Goal: Task Accomplishment & Management: Manage account settings

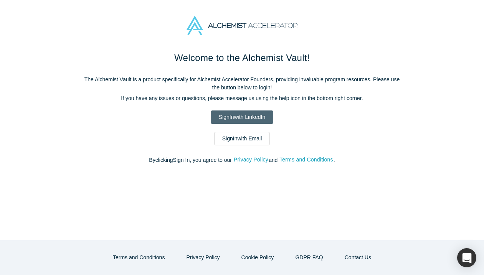
click at [240, 119] on link "Sign In with LinkedIn" at bounding box center [242, 117] width 63 height 13
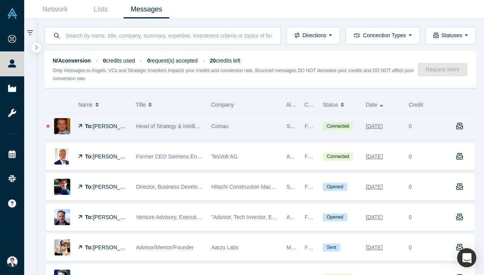
click at [265, 118] on div "Comau" at bounding box center [244, 126] width 67 height 26
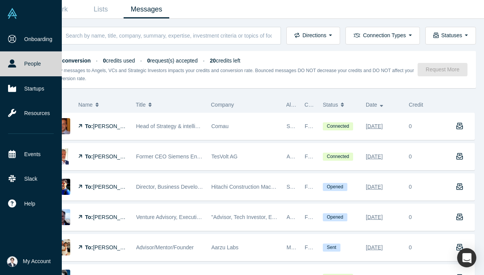
click at [17, 258] on button "My Account" at bounding box center [29, 261] width 44 height 11
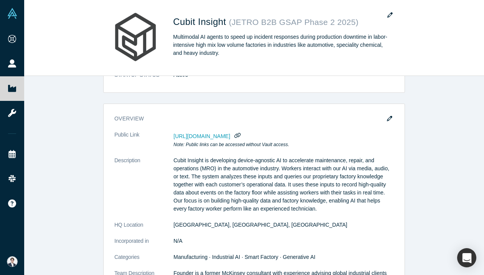
scroll to position [27, 0]
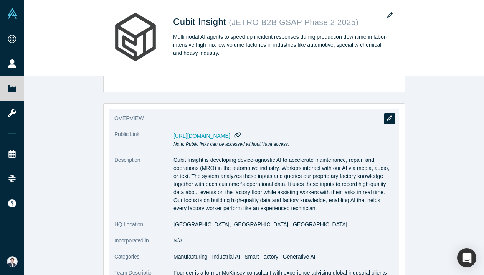
click at [391, 118] on icon "button" at bounding box center [389, 118] width 5 height 5
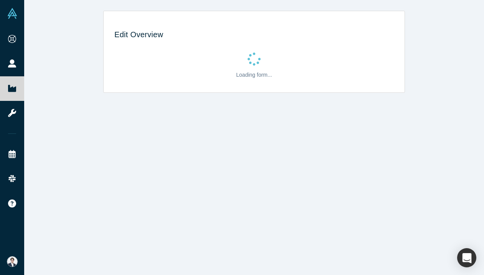
scroll to position [0, 0]
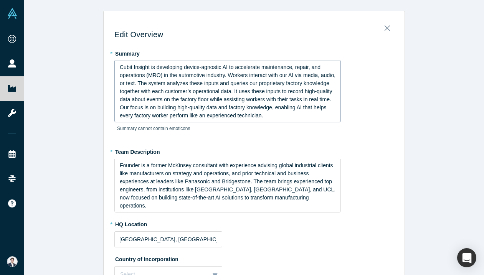
click at [221, 75] on span "Cubit Insight is developing device-agnostic AI to accelerate maintenance, repai…" at bounding box center [228, 91] width 217 height 54
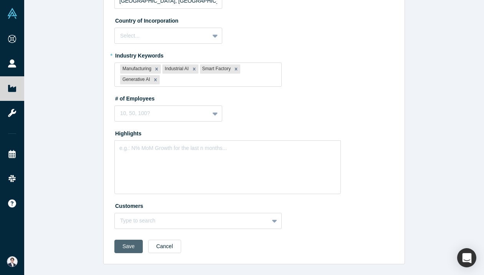
click at [119, 248] on button "Save" at bounding box center [128, 246] width 28 height 13
